Goal: Transaction & Acquisition: Purchase product/service

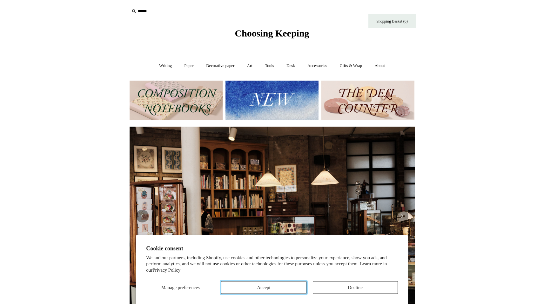
click at [254, 289] on button "Accept" at bounding box center [263, 287] width 85 height 13
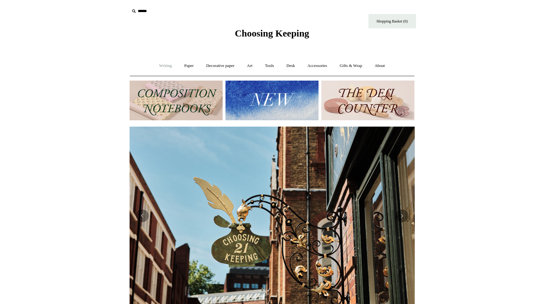
scroll to position [0, 285]
click at [267, 98] on img at bounding box center [271, 101] width 93 height 40
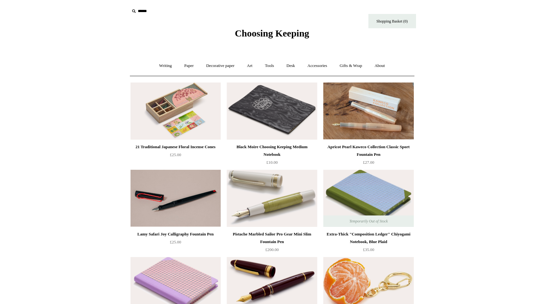
click at [190, 96] on img at bounding box center [175, 111] width 90 height 57
click at [182, 104] on img at bounding box center [175, 111] width 90 height 57
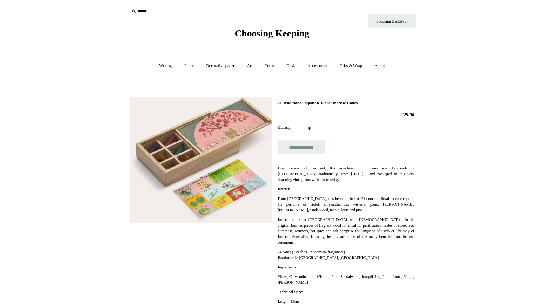
click at [181, 154] on img at bounding box center [201, 160] width 142 height 126
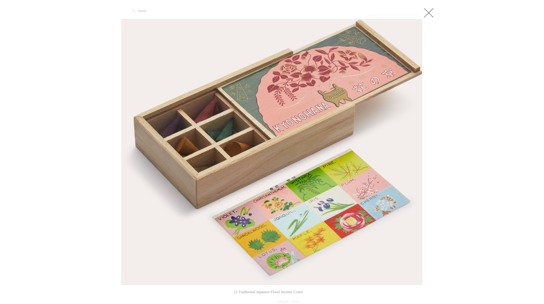
click at [432, 15] on link at bounding box center [428, 12] width 13 height 13
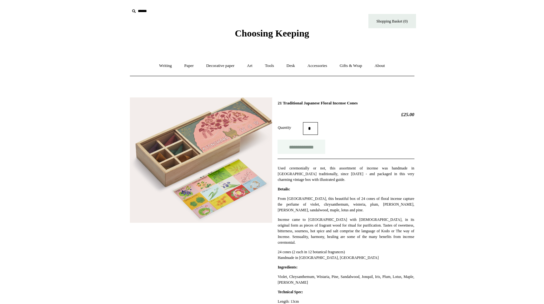
click at [305, 148] on input "**********" at bounding box center [301, 147] width 48 height 14
type input "**********"
click at [351, 66] on link "Gifts & Wrap +" at bounding box center [351, 65] width 34 height 17
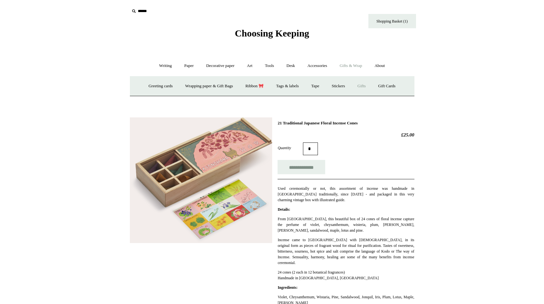
click at [367, 85] on link "Gifts +" at bounding box center [362, 86] width 20 height 17
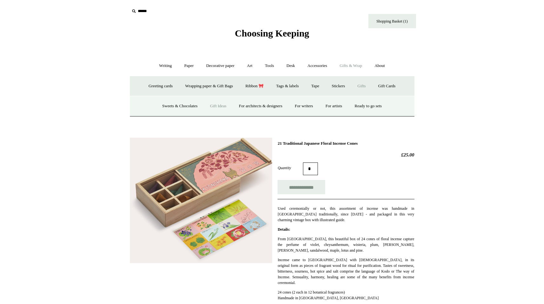
click at [213, 106] on link "Gift Ideas" at bounding box center [218, 106] width 28 height 17
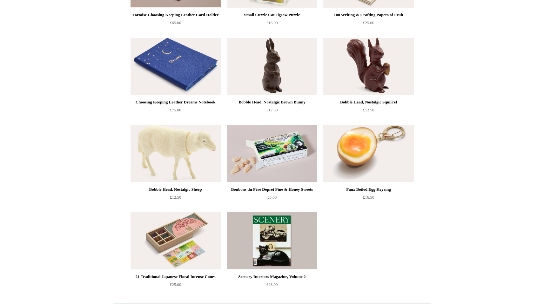
scroll to position [359, 0]
